Goal: Answer question/provide support

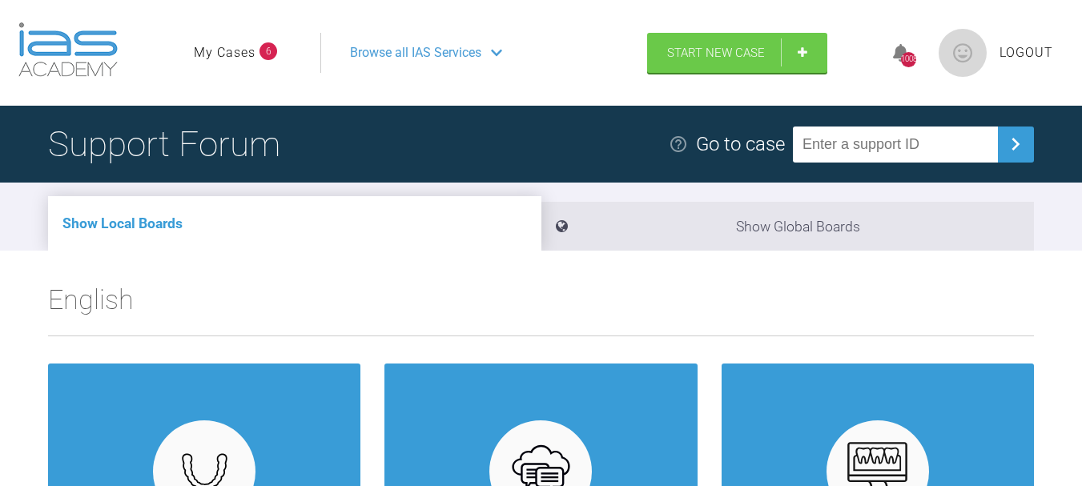
click at [249, 46] on link "My Cases" at bounding box center [225, 52] width 62 height 21
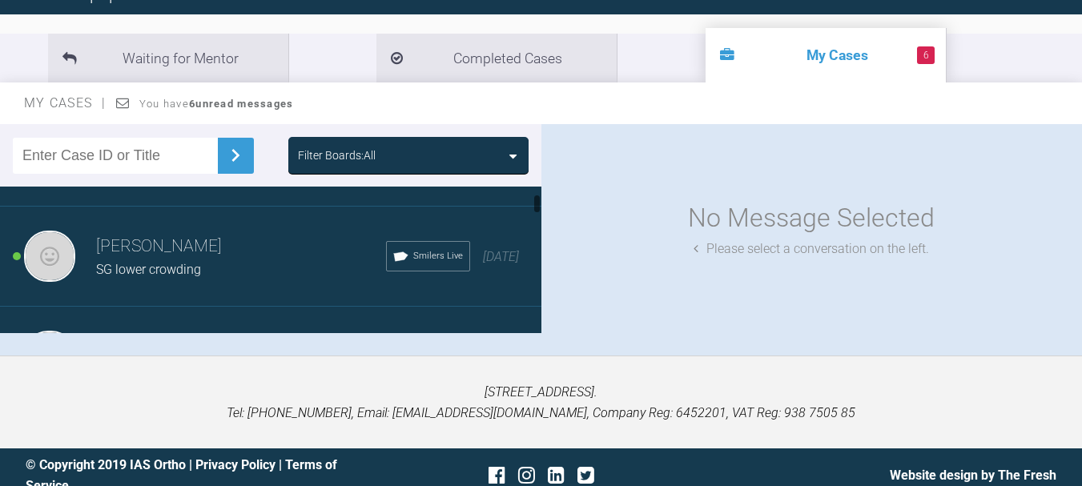
scroll to position [160, 0]
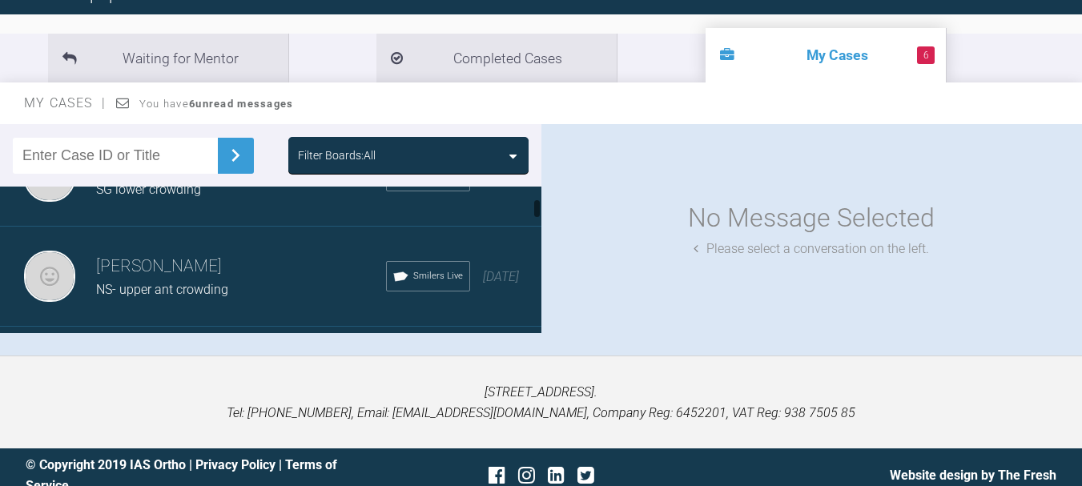
click at [155, 286] on span "NS- upper ant crowding" at bounding box center [162, 289] width 132 height 15
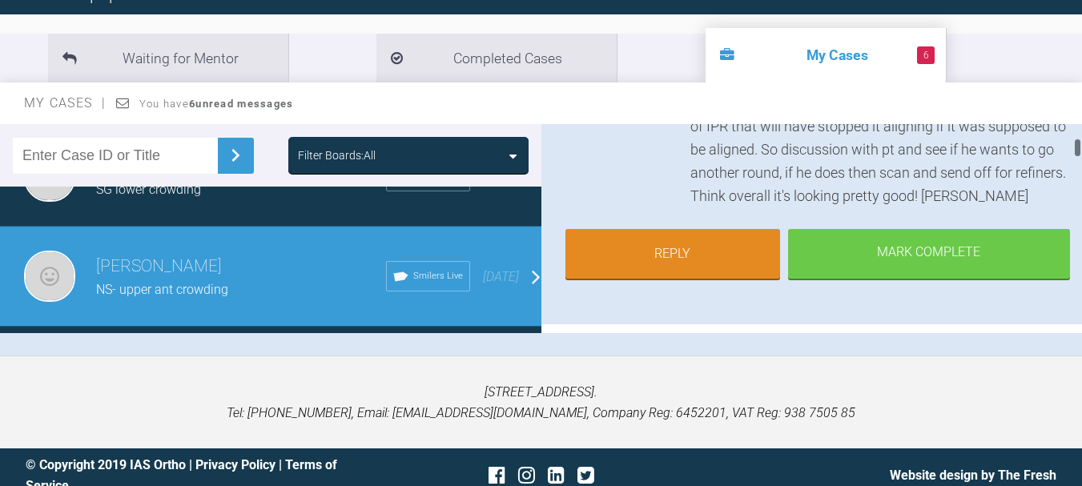
scroll to position [400, 0]
click at [665, 273] on link "Reply" at bounding box center [672, 255] width 215 height 50
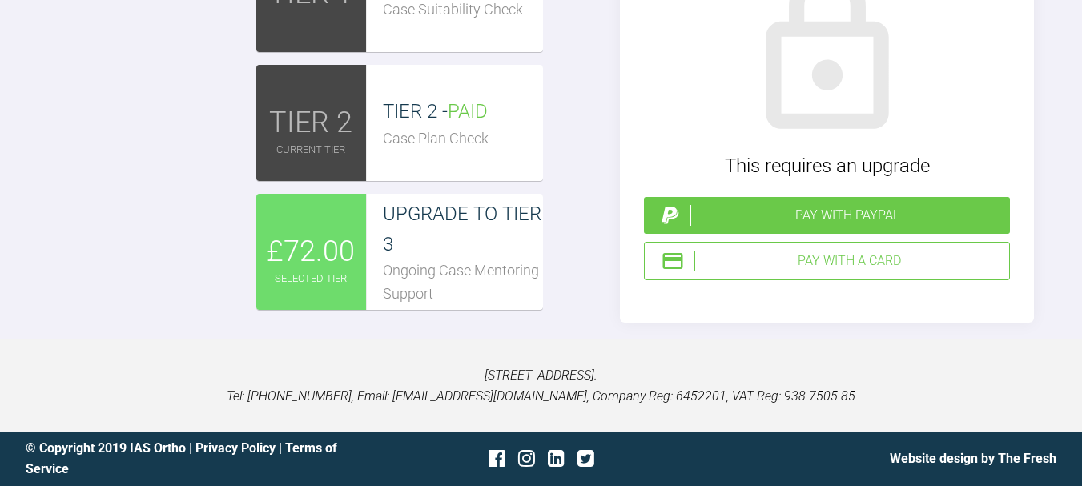
scroll to position [6538, 0]
paste textarea "https://plateforme-medicale.smilers.com/url/KE9woMO29v"
type textarea "https://plateforme-medicale.smilers.com/url/KE9woMO29v Morning Kelly, This is t…"
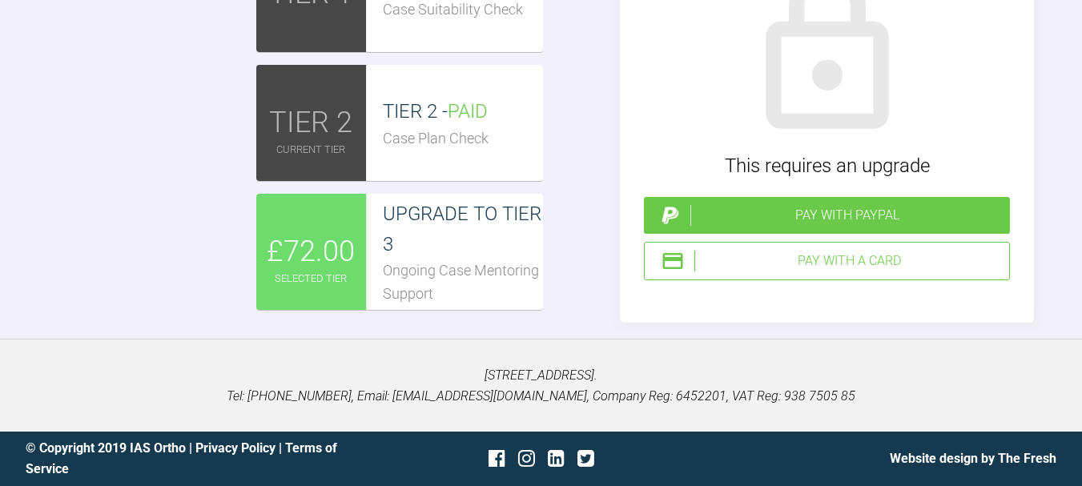
click at [841, 271] on div "Pay with a Card" at bounding box center [848, 261] width 308 height 21
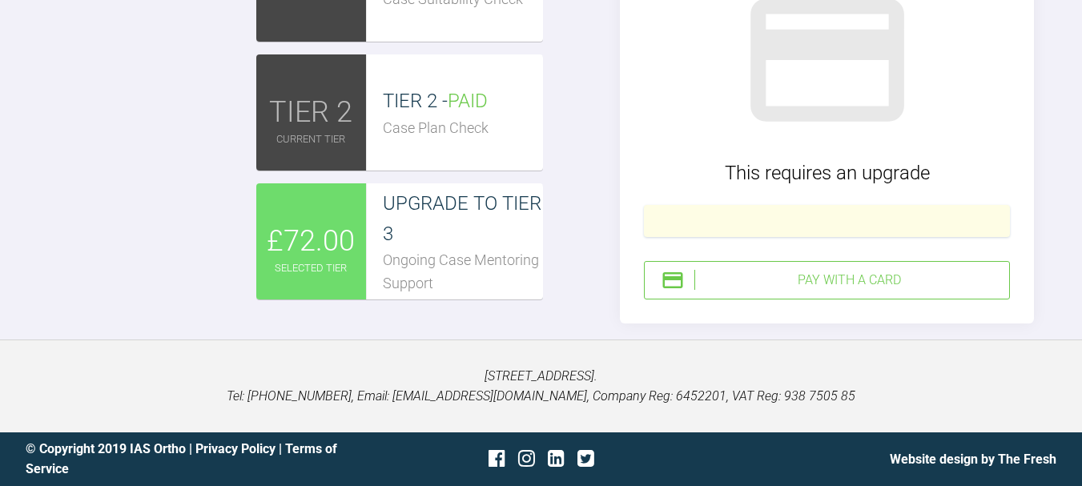
click at [839, 291] on div "Pay with a Card" at bounding box center [848, 280] width 308 height 21
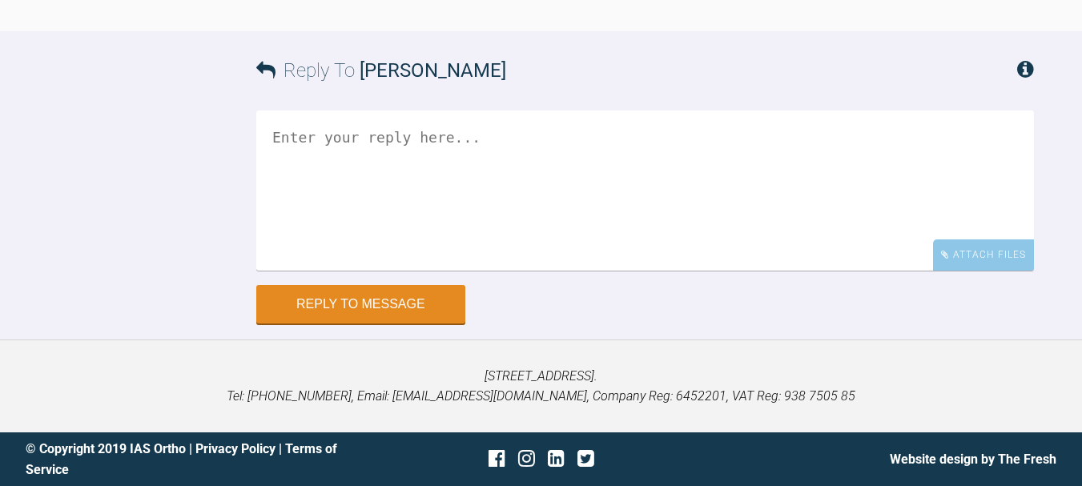
scroll to position [6601, 0]
